Goal: Find specific page/section: Find specific page/section

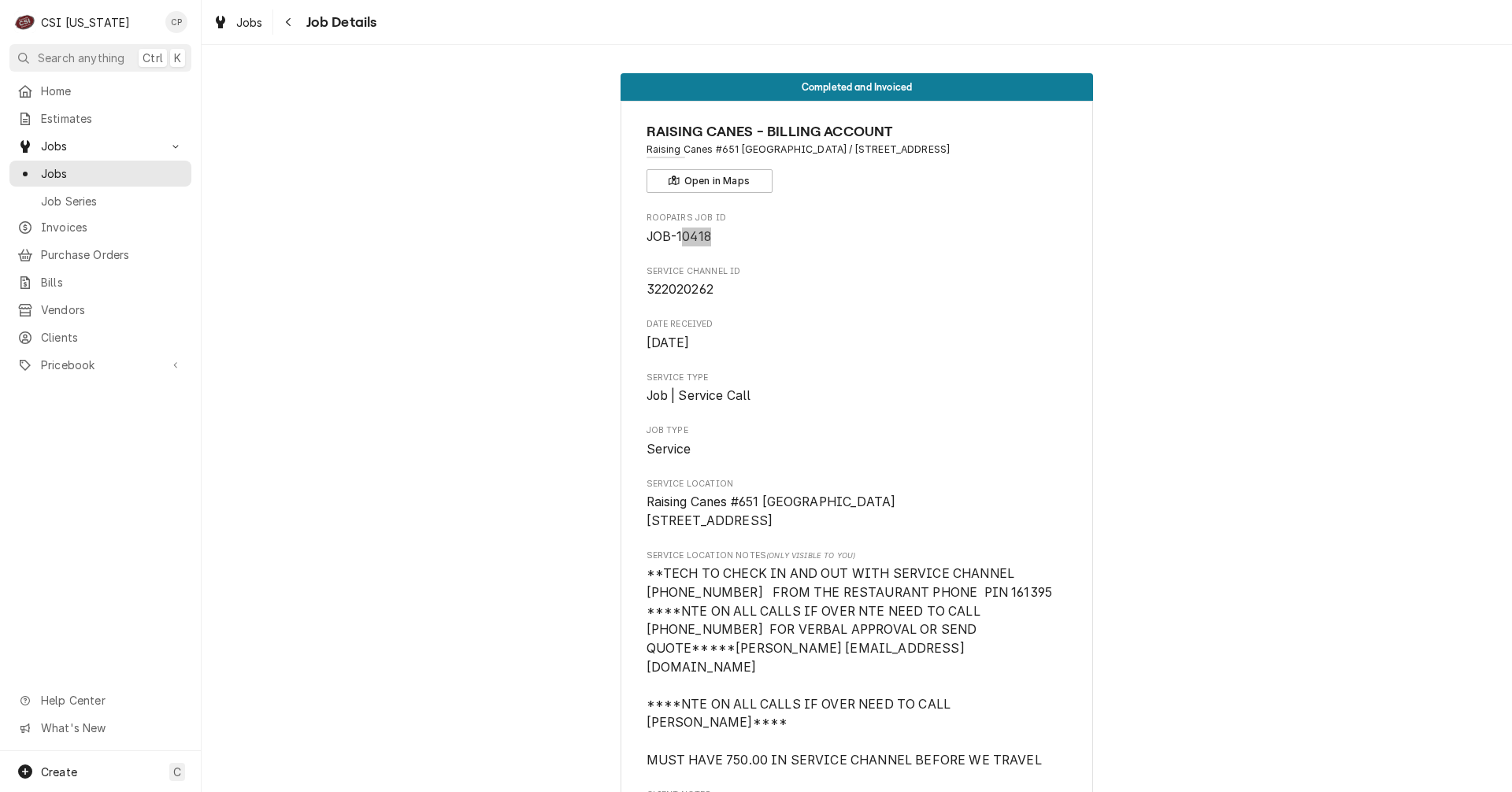
scroll to position [2048, 0]
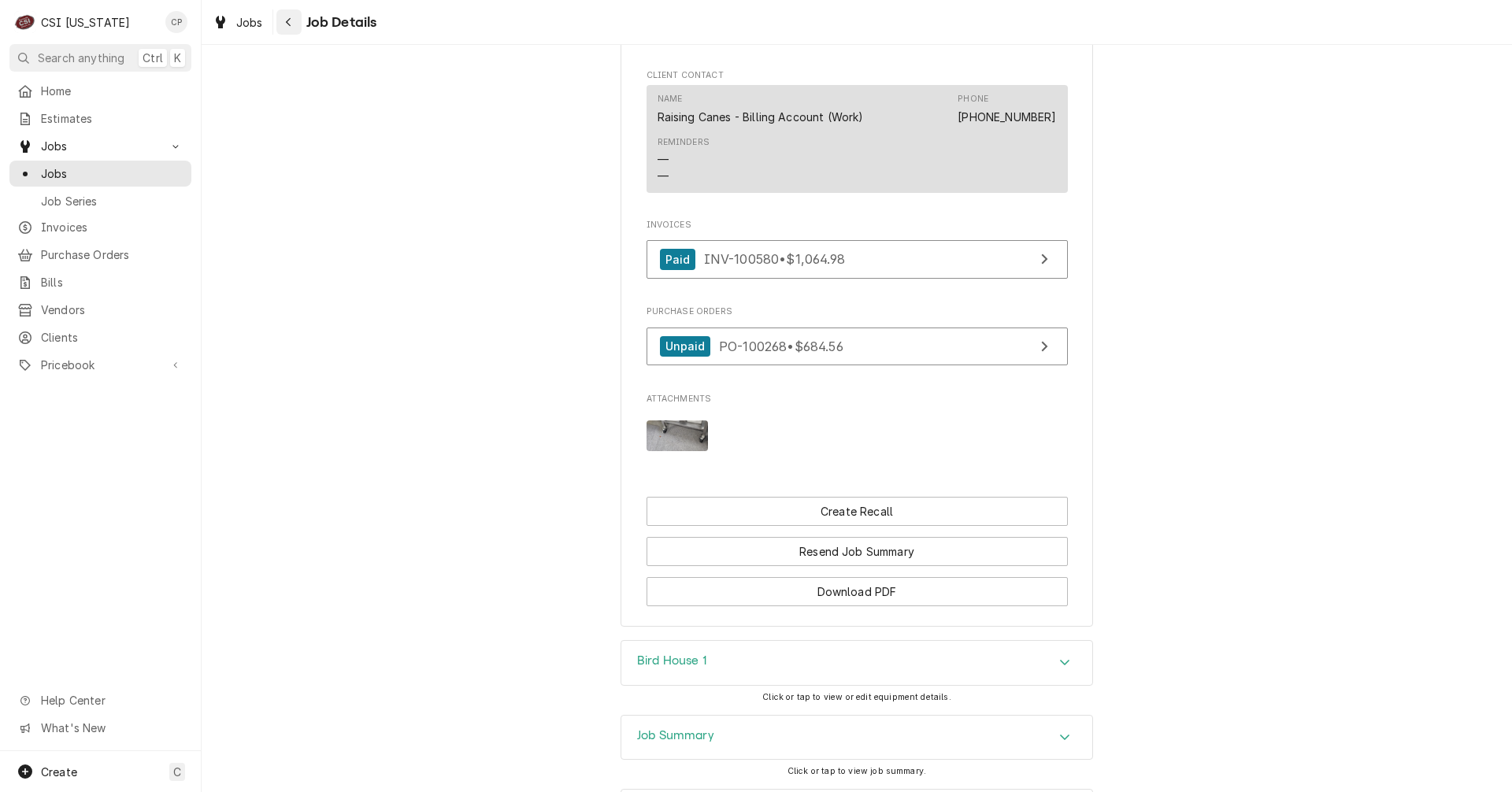
click at [289, 25] on icon "Navigate back" at bounding box center [289, 22] width 5 height 9
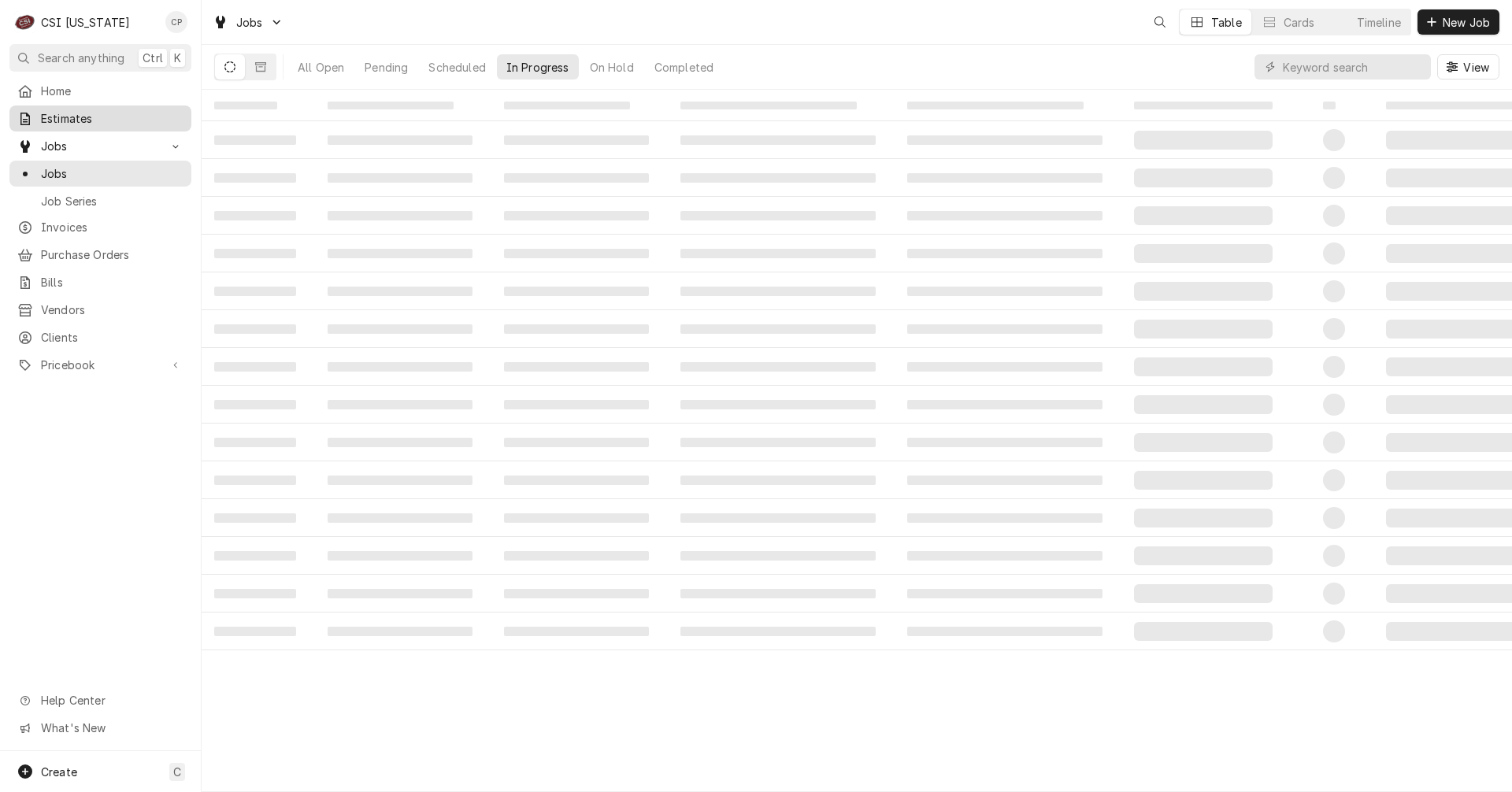
click at [67, 115] on span "Estimates" at bounding box center [113, 118] width 143 height 17
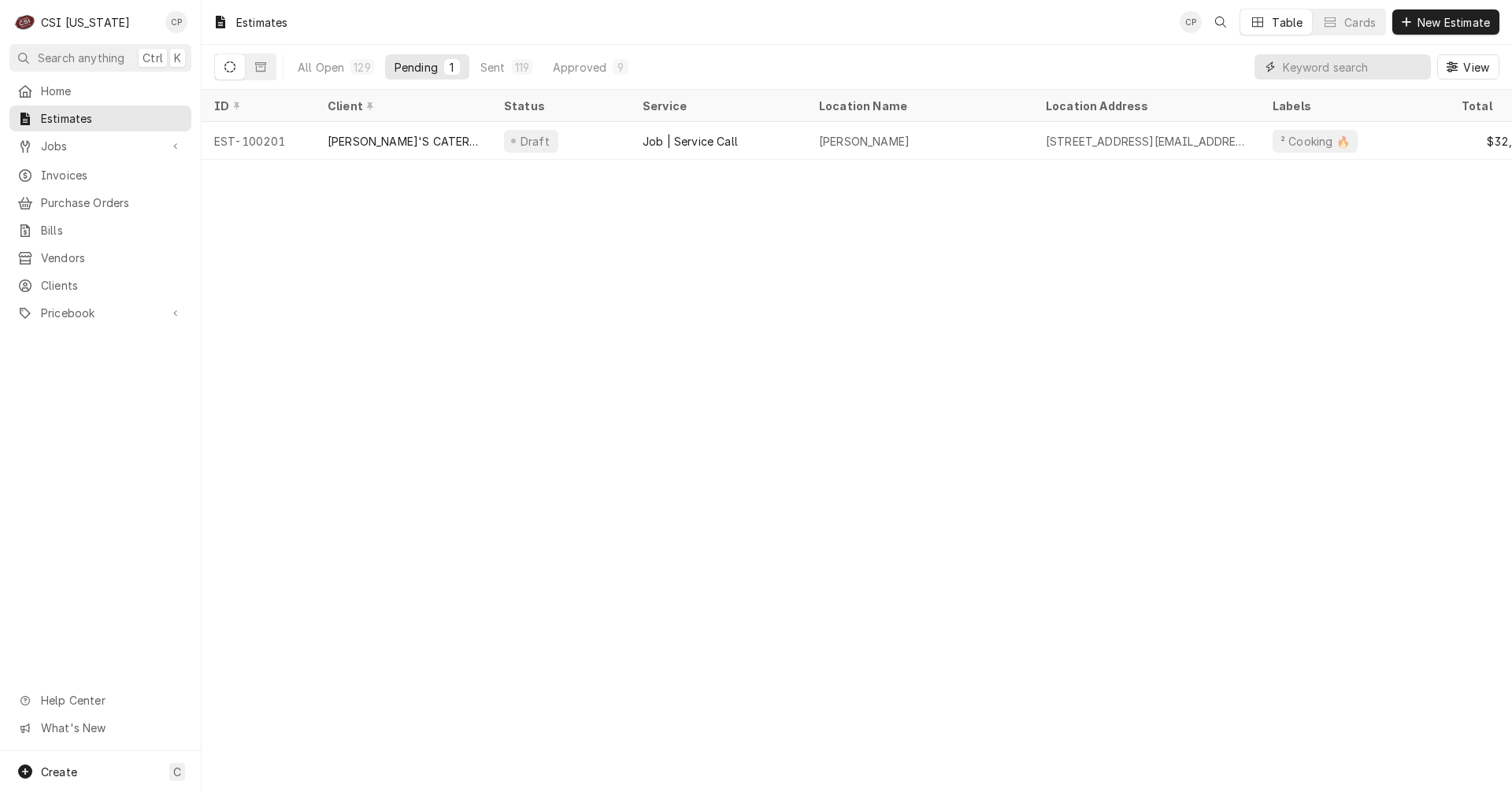
click at [1379, 73] on input "Dynamic Content Wrapper" at bounding box center [1353, 67] width 140 height 25
type input "cornbread hem"
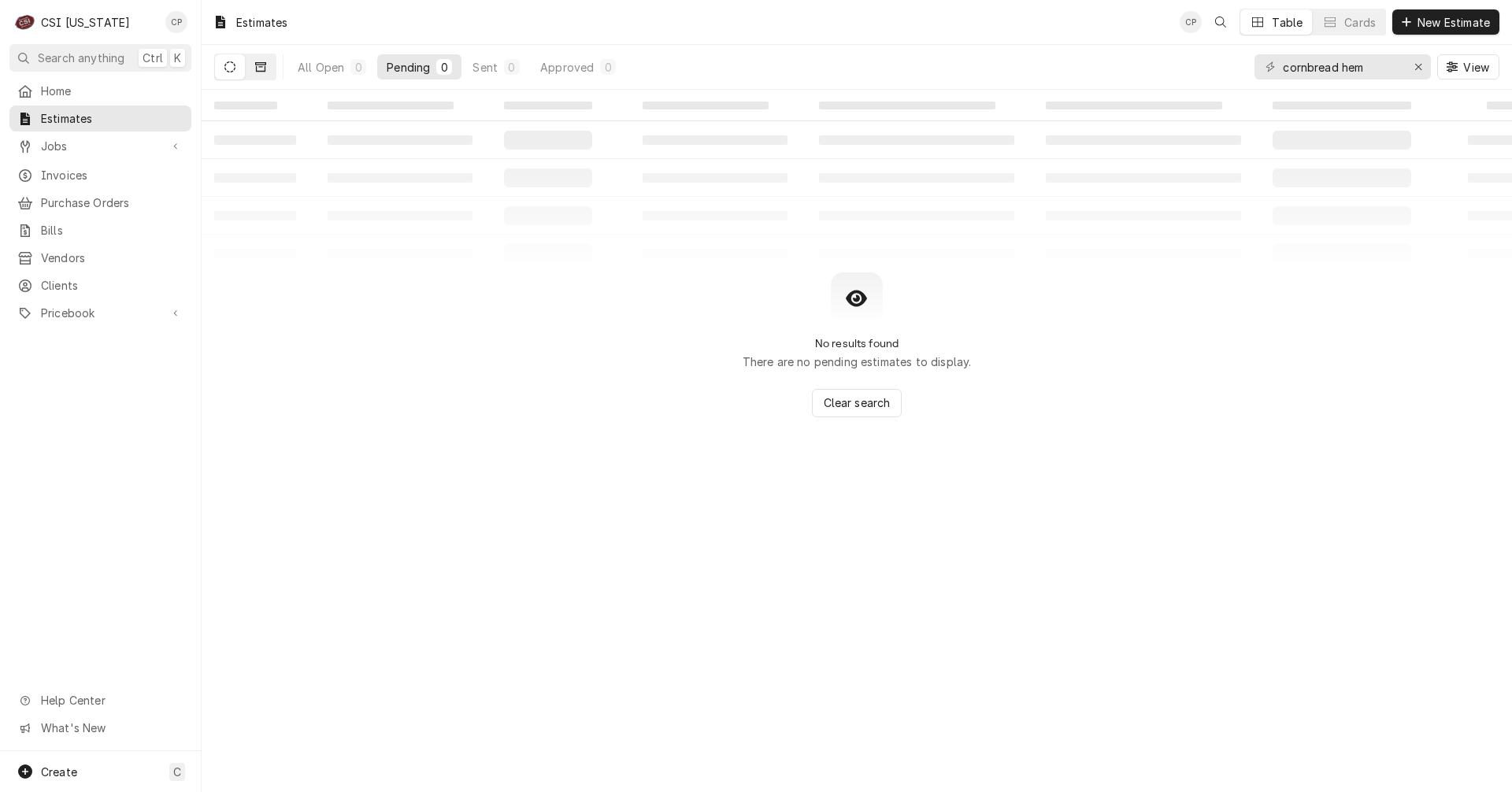
click at [262, 75] on button "Dynamic Content Wrapper" at bounding box center [261, 67] width 30 height 25
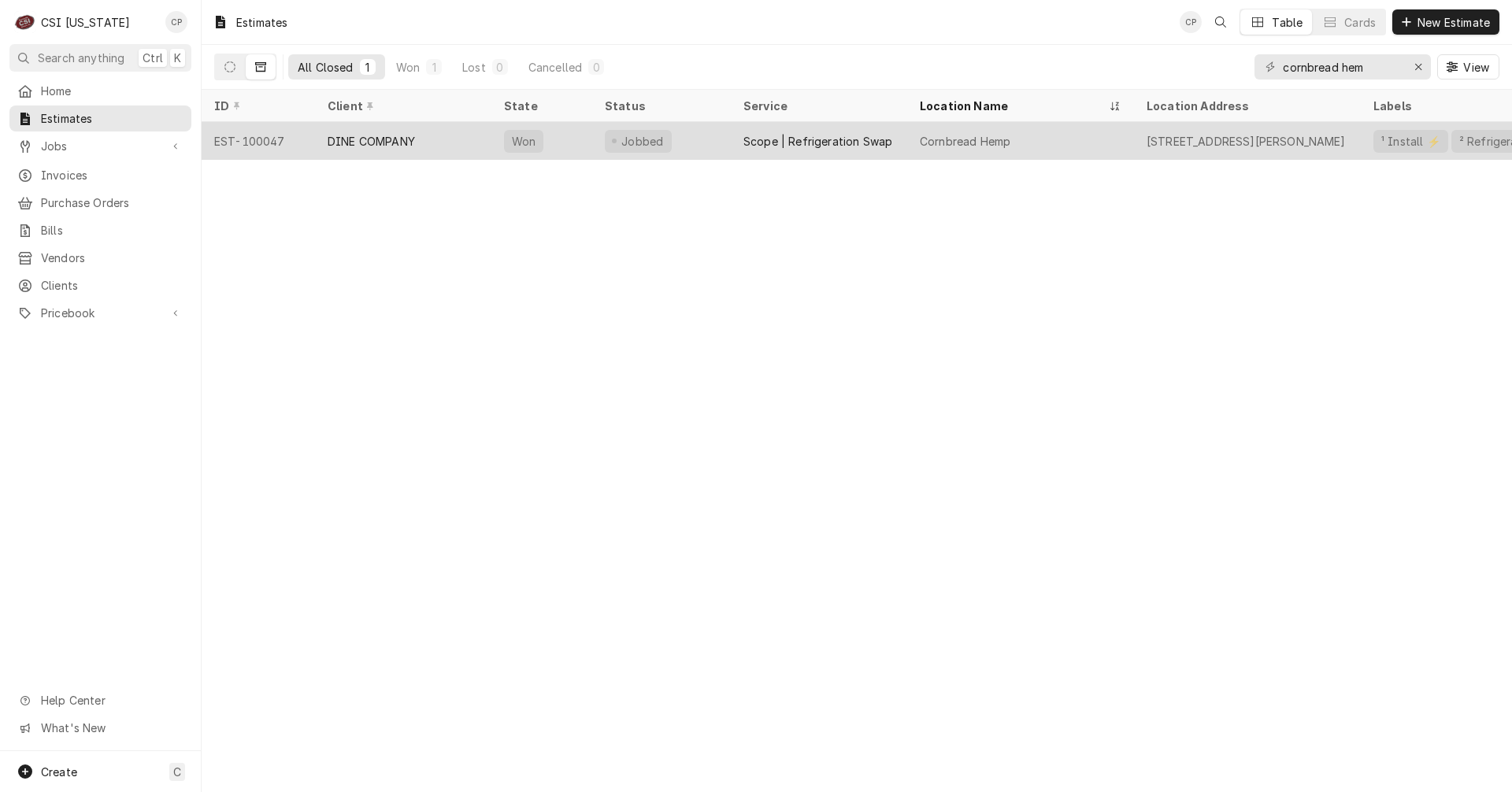
click at [386, 145] on div "DINE COMPANY" at bounding box center [371, 141] width 87 height 17
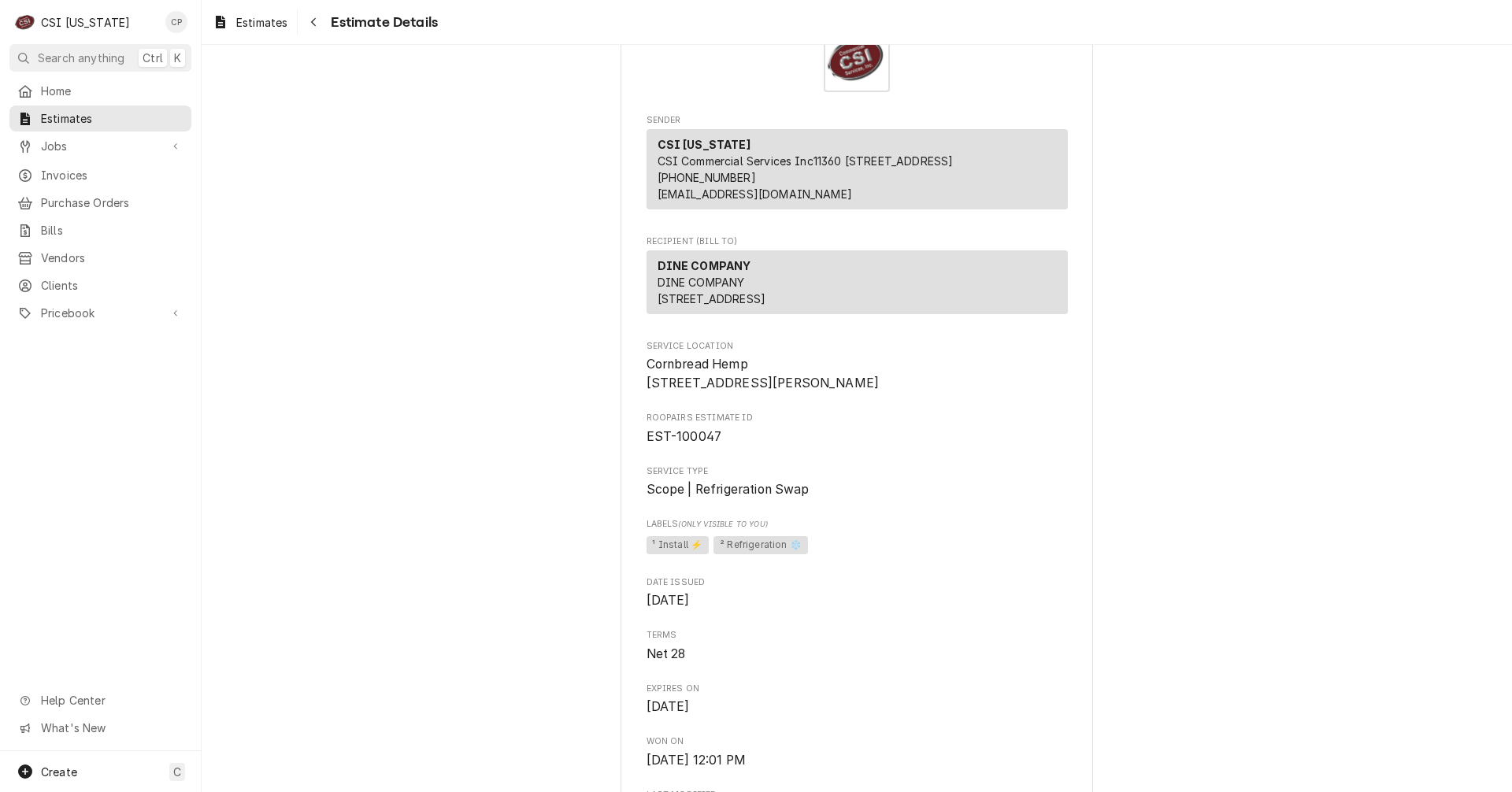
scroll to position [158, 0]
